Goal: Task Accomplishment & Management: Manage account settings

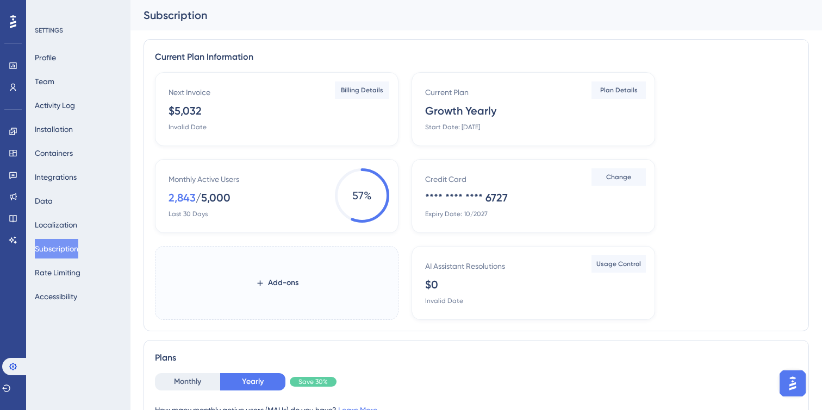
click at [521, 127] on div "Current Plan Growth Yearly Start Date: [DATE]" at bounding box center [535, 109] width 221 height 46
drag, startPoint x: 417, startPoint y: 84, endPoint x: 495, endPoint y: 119, distance: 85.7
click at [496, 119] on div "Current Plan Growth Yearly Start Date: [DATE] Plan Details" at bounding box center [534, 109] width 244 height 74
drag, startPoint x: 508, startPoint y: 122, endPoint x: 450, endPoint y: 123, distance: 58.2
click at [450, 123] on div "Current Plan Growth Yearly Start Date: [DATE]" at bounding box center [535, 109] width 221 height 46
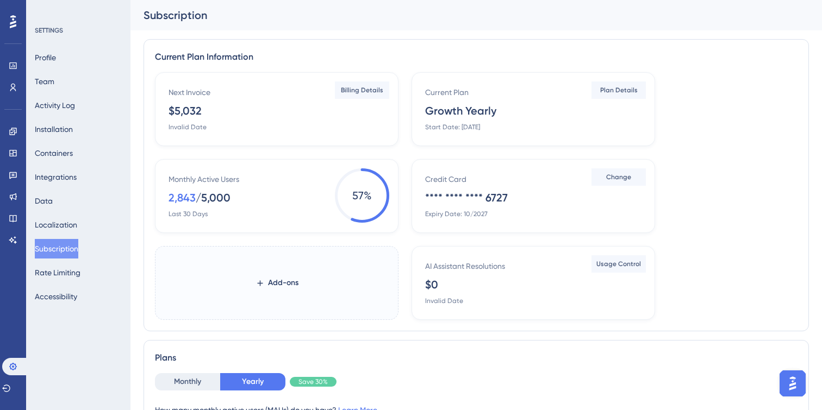
click at [451, 129] on div "Start Date: [DATE]" at bounding box center [452, 127] width 55 height 9
click at [587, 84] on div "Current Plan Growth Yearly Start Date: [DATE] Plan Details" at bounding box center [534, 109] width 244 height 74
click at [606, 84] on button "Plan Details" at bounding box center [618, 90] width 54 height 17
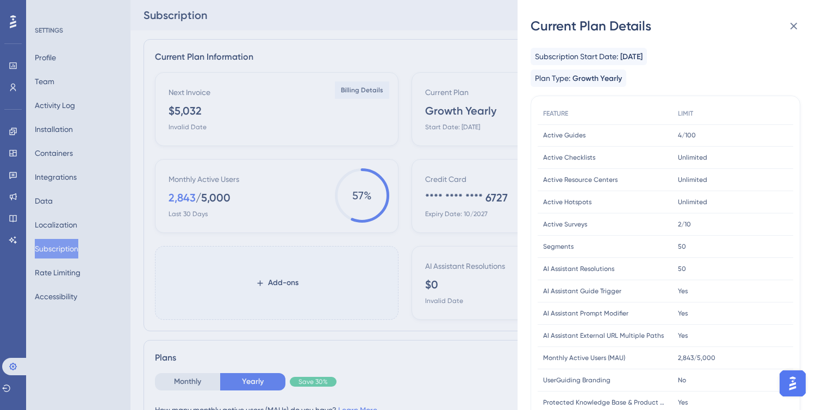
drag, startPoint x: 622, startPoint y: 56, endPoint x: 678, endPoint y: 56, distance: 56.5
click at [647, 56] on div "Subscription Start Date: [DATE]" at bounding box center [589, 56] width 116 height 17
copy span "[DATE]"
click at [800, 27] on button at bounding box center [794, 26] width 22 height 22
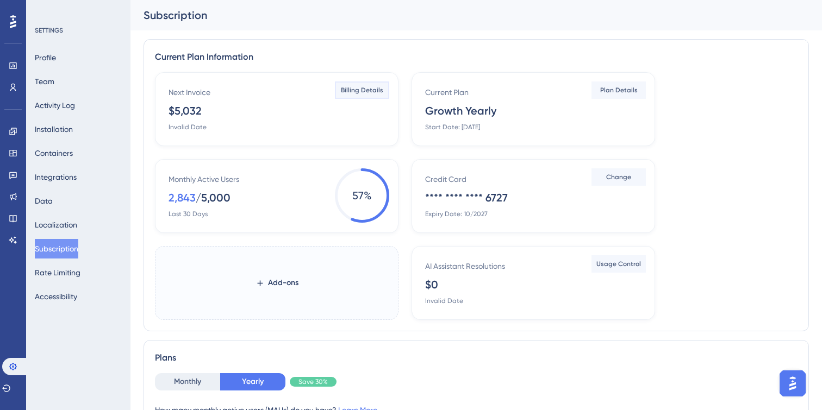
click at [366, 94] on span "Billing Details" at bounding box center [362, 90] width 42 height 9
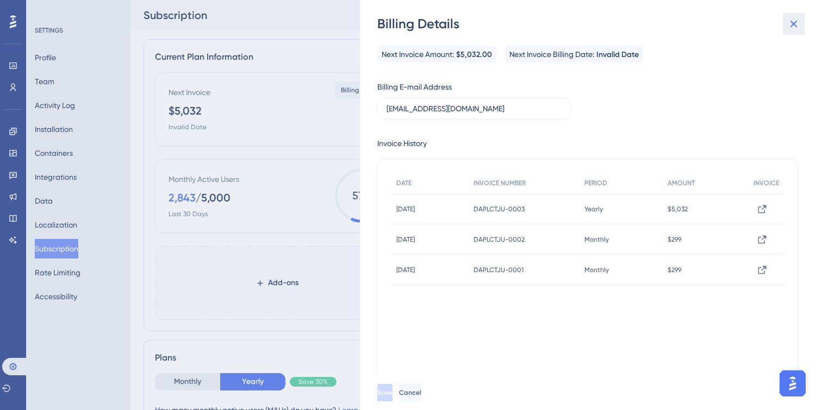
click at [796, 22] on icon at bounding box center [793, 24] width 7 height 7
